Goal: Find specific page/section: Find specific page/section

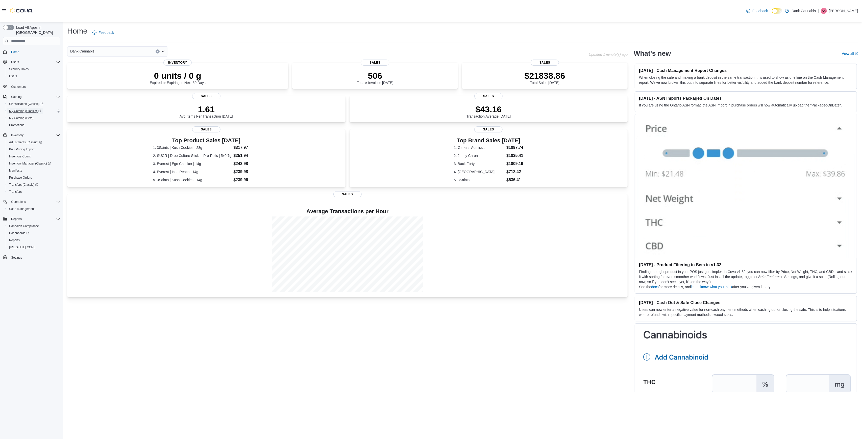
click at [35, 108] on span "My Catalog (Classic)" at bounding box center [25, 111] width 32 height 6
